Goal: Task Accomplishment & Management: Use online tool/utility

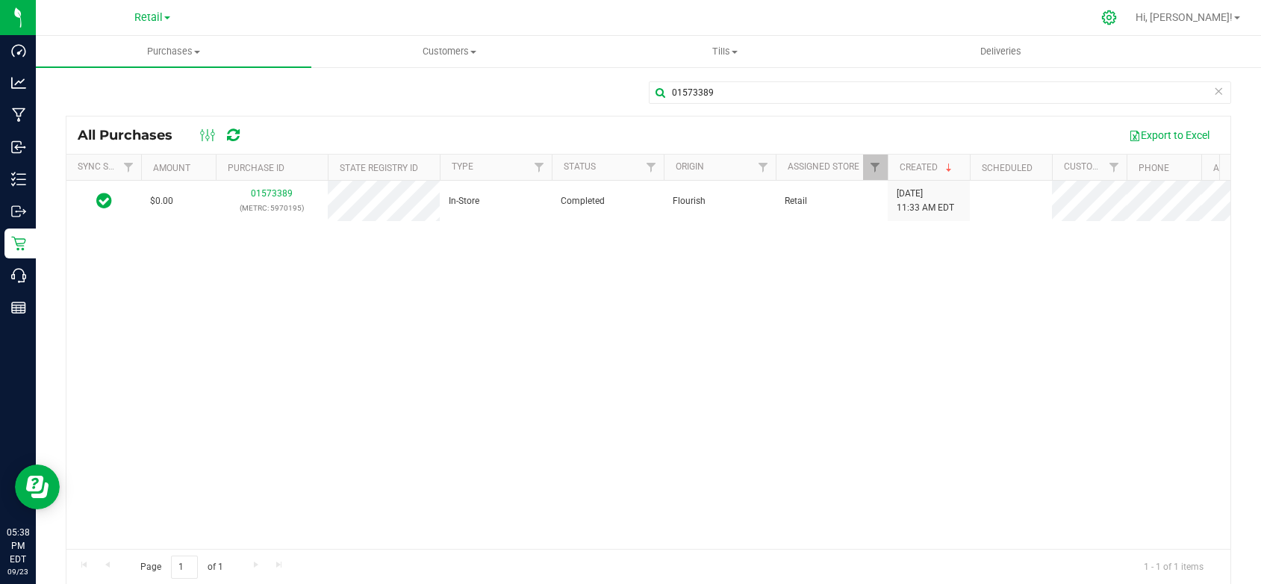
click at [1117, 14] on icon at bounding box center [1109, 18] width 16 height 16
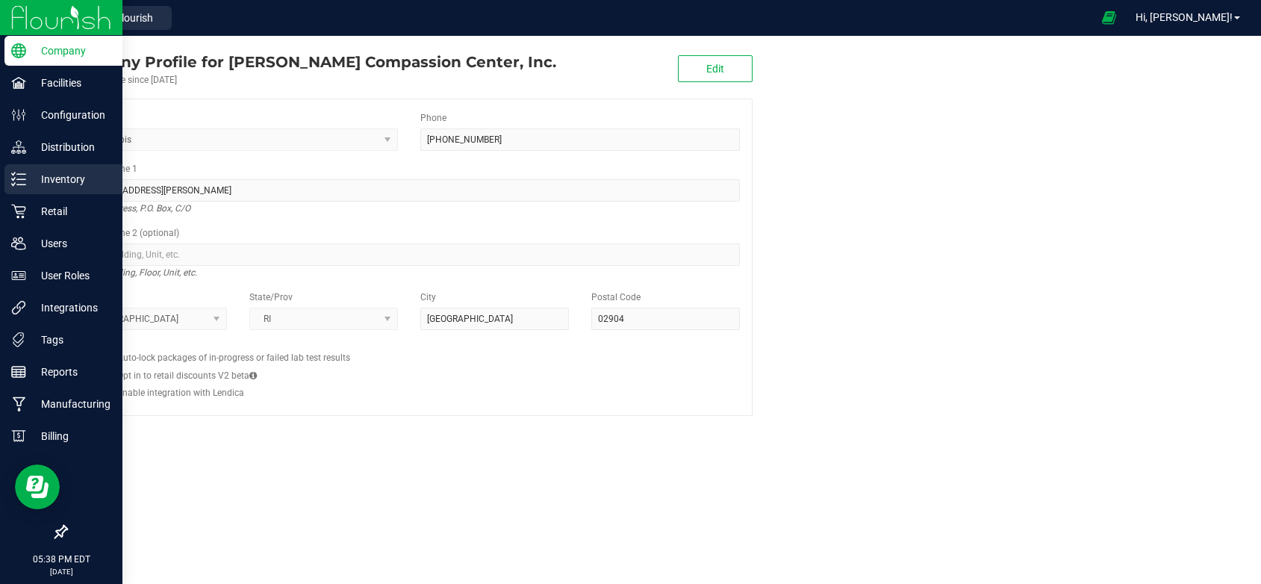
click at [43, 179] on p "Inventory" at bounding box center [71, 179] width 90 height 18
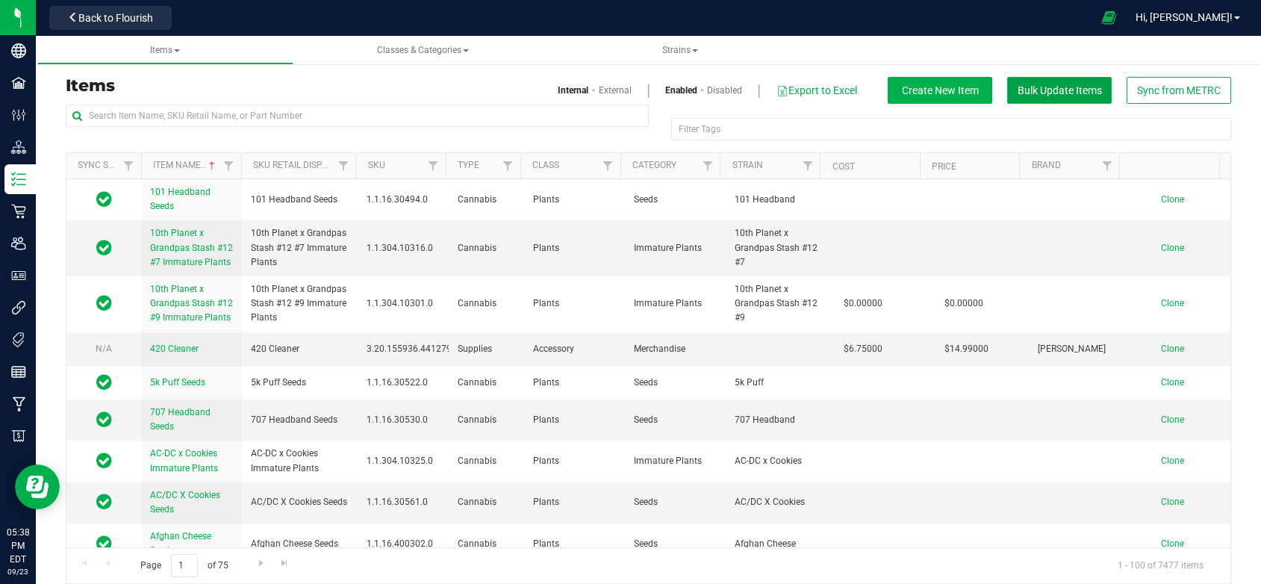
click at [1036, 88] on span "Bulk Update Items" at bounding box center [1060, 90] width 84 height 12
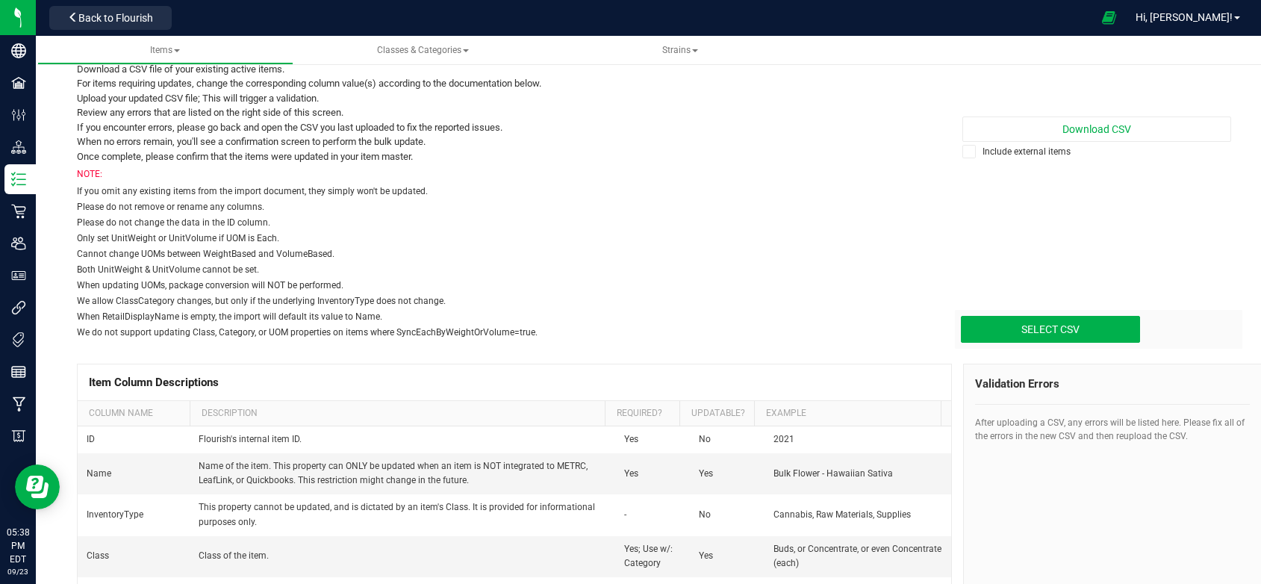
scroll to position [326, 0]
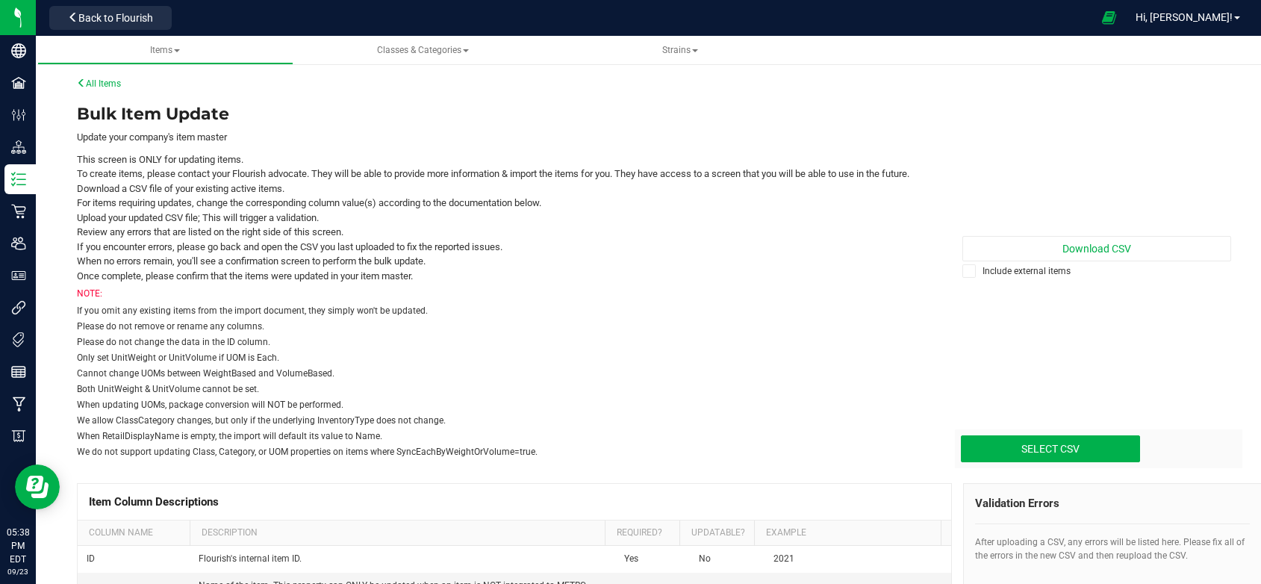
click at [1012, 278] on label "Include external items" at bounding box center [1096, 270] width 269 height 13
click at [0, 0] on input "Include external items" at bounding box center [0, 0] width 0 height 0
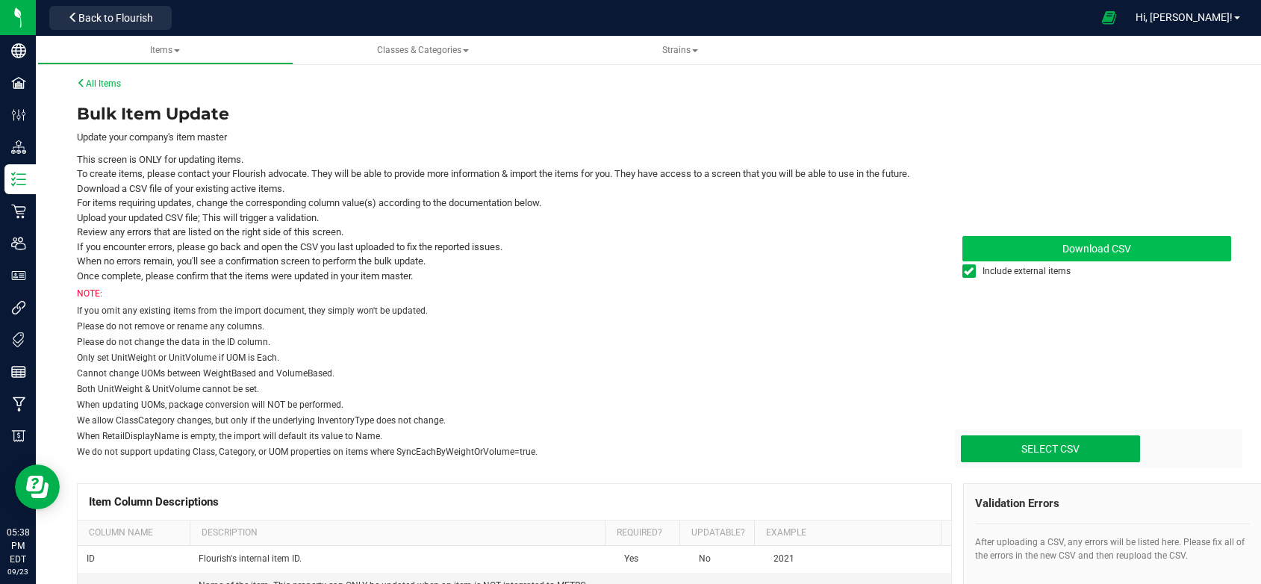
click at [1066, 250] on span "Download CSV" at bounding box center [1096, 249] width 69 height 12
click at [91, 79] on link "All Items" at bounding box center [99, 83] width 44 height 10
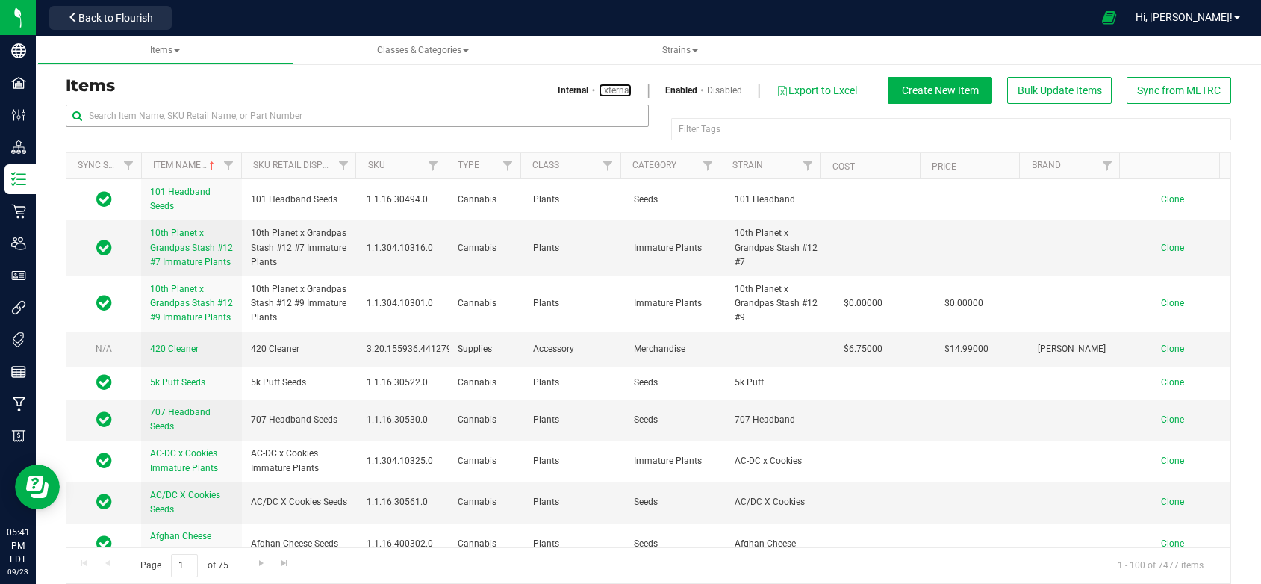
drag, startPoint x: 603, startPoint y: 86, endPoint x: 235, endPoint y: 105, distance: 367.8
click at [603, 86] on link "External" at bounding box center [615, 90] width 33 height 13
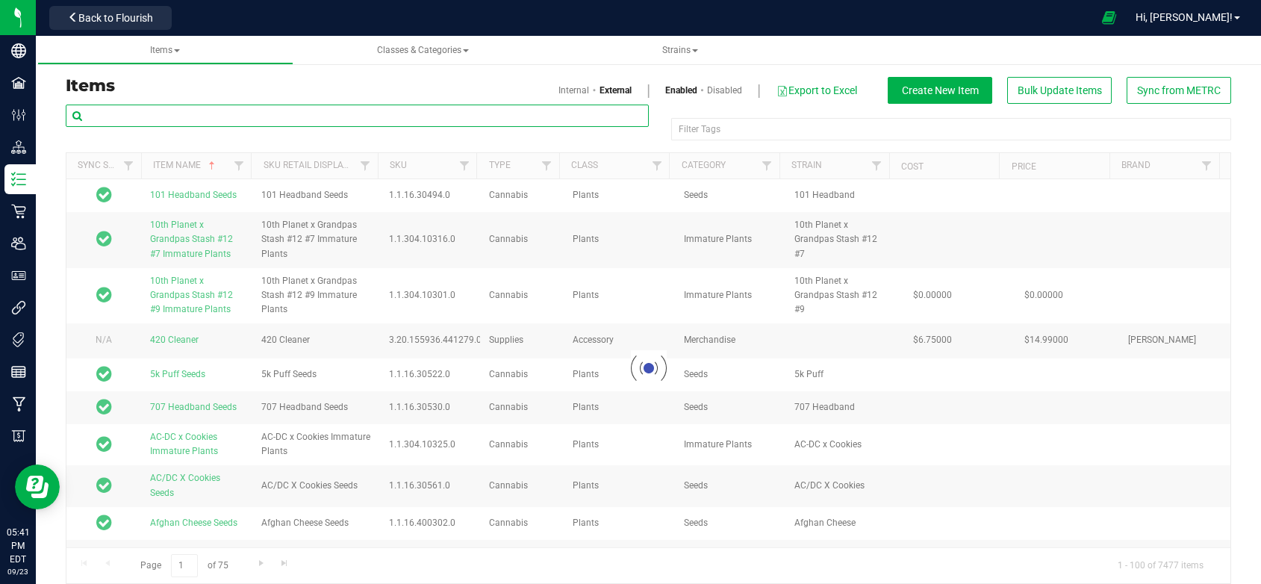
click at [222, 121] on input "text" at bounding box center [357, 116] width 583 height 22
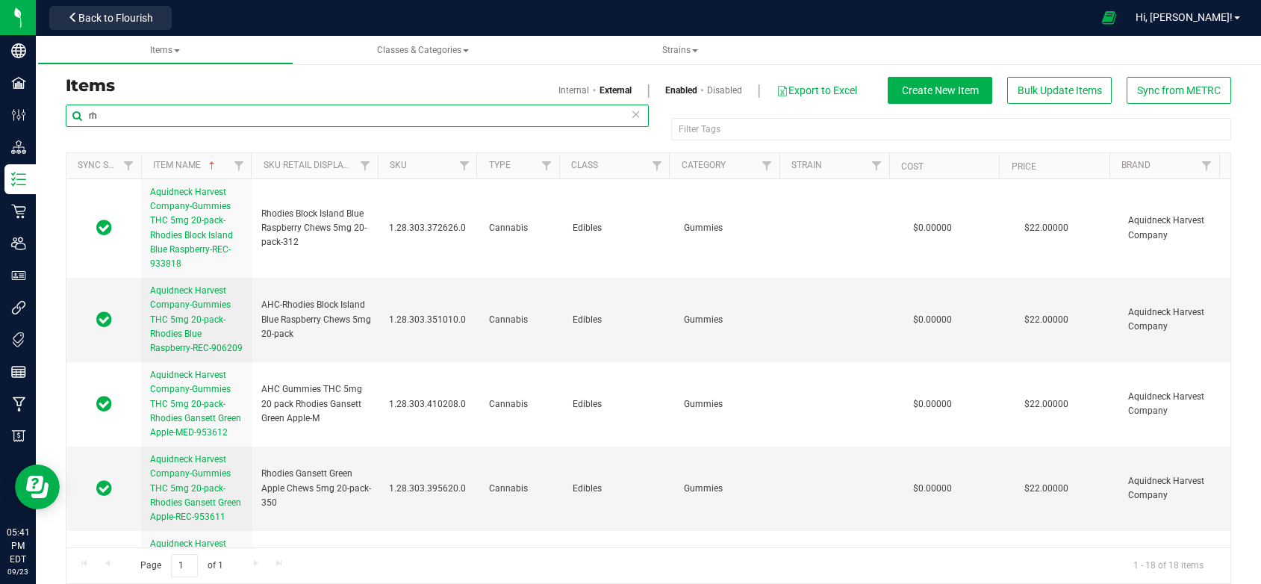
type input "r"
type input "[PERSON_NAME]"
